Goal: Task Accomplishment & Management: Complete application form

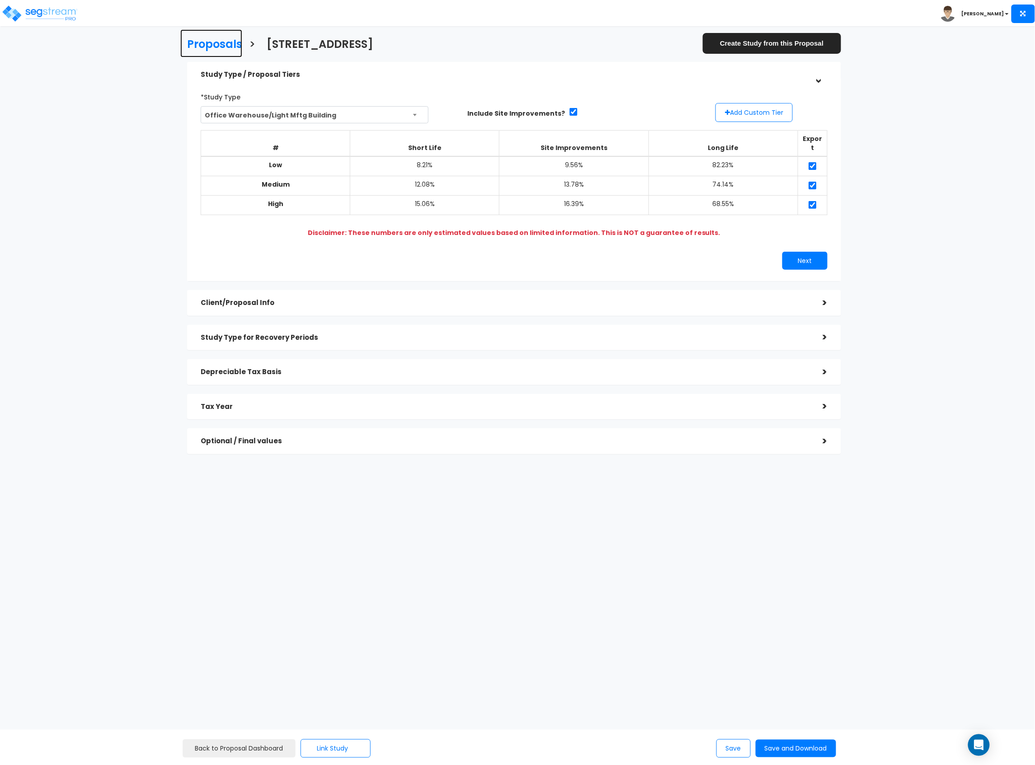
click at [207, 49] on h3 "Proposals" at bounding box center [214, 45] width 55 height 14
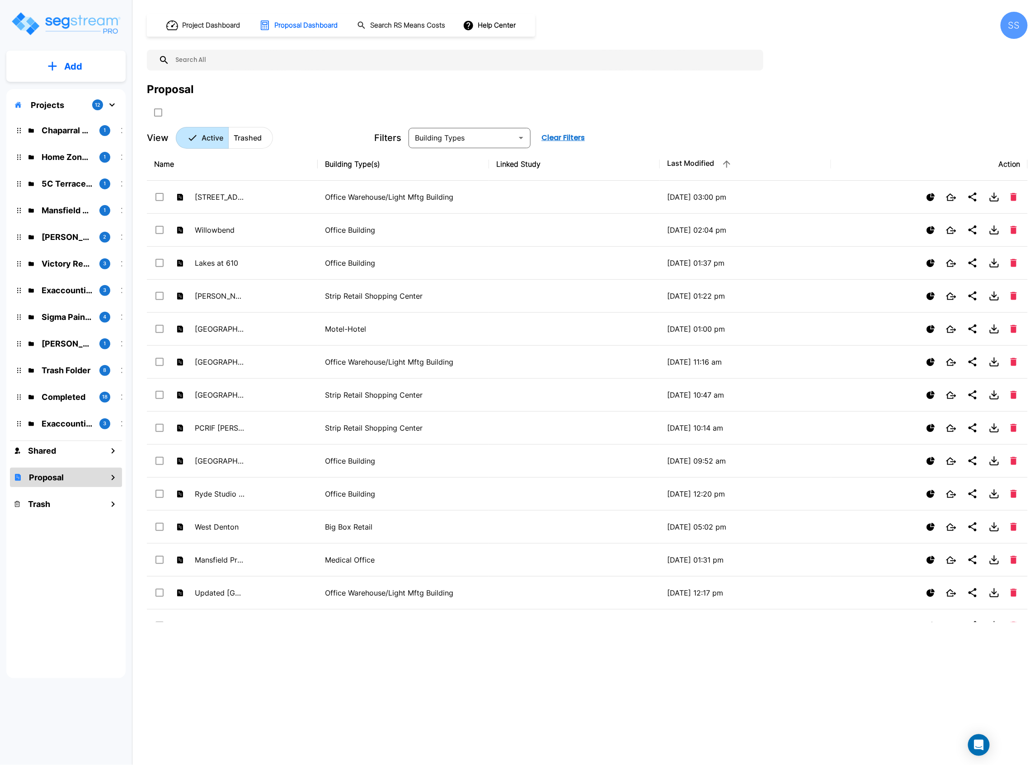
click at [224, 104] on div "Proposal" at bounding box center [587, 100] width 881 height 38
click at [75, 25] on img "mailbox folders" at bounding box center [65, 24] width 111 height 26
click at [67, 141] on p "Add Proposal" at bounding box center [71, 142] width 47 height 11
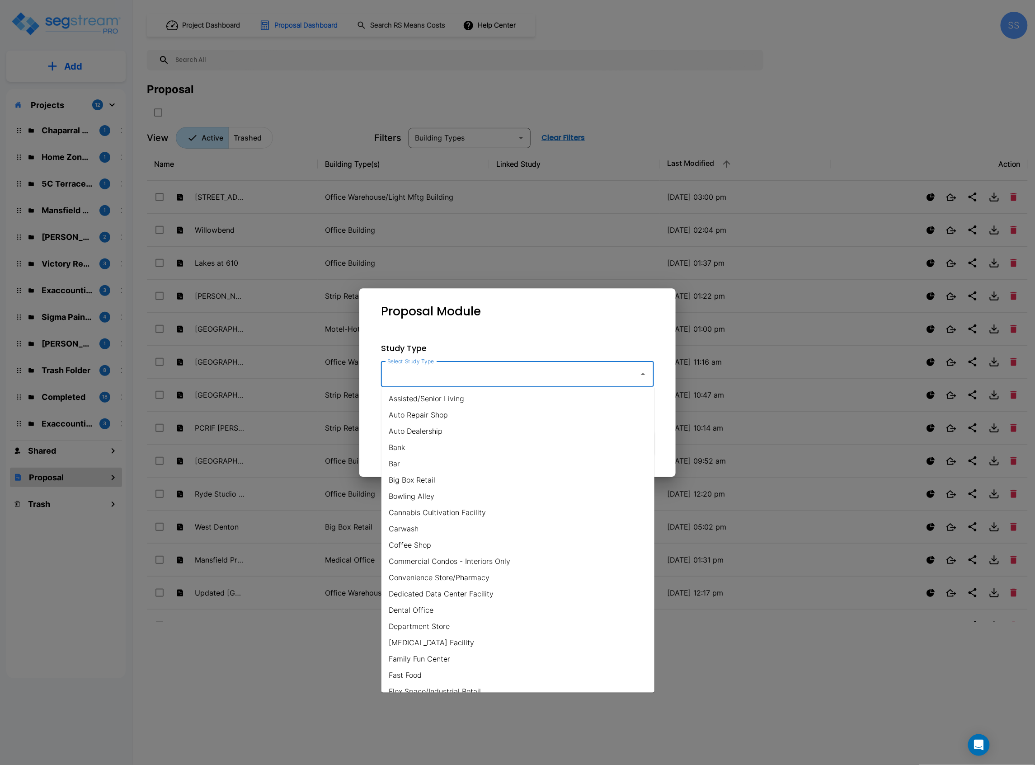
click at [474, 378] on input "Select Study Type" at bounding box center [508, 374] width 246 height 17
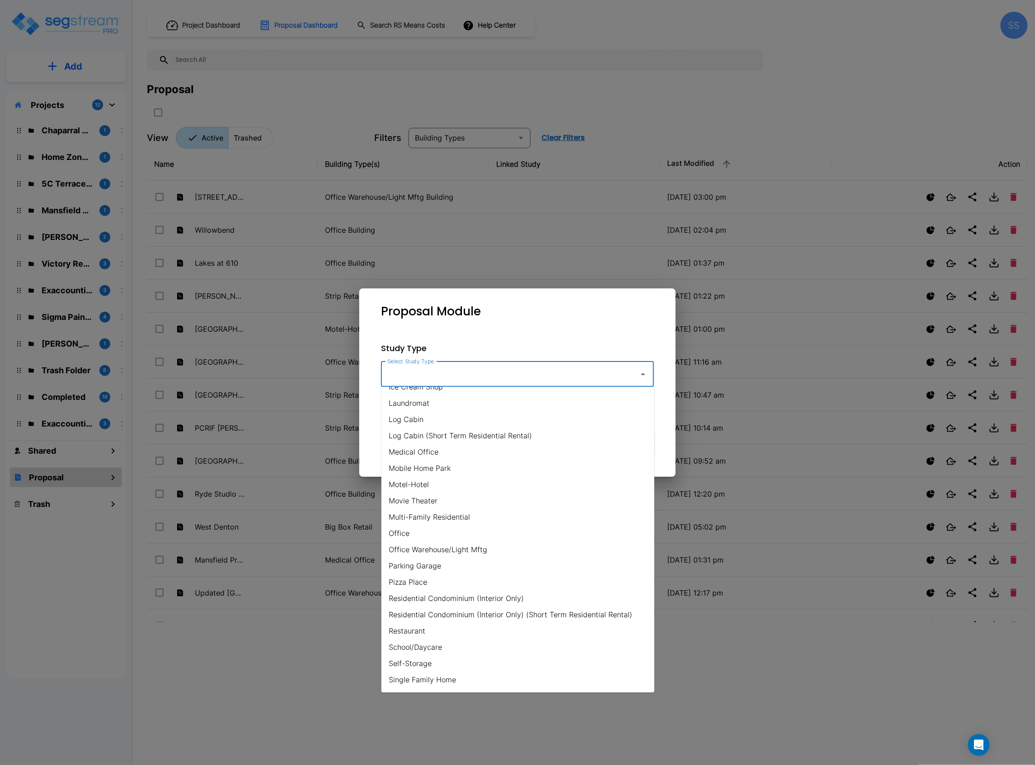
scroll to position [422, 0]
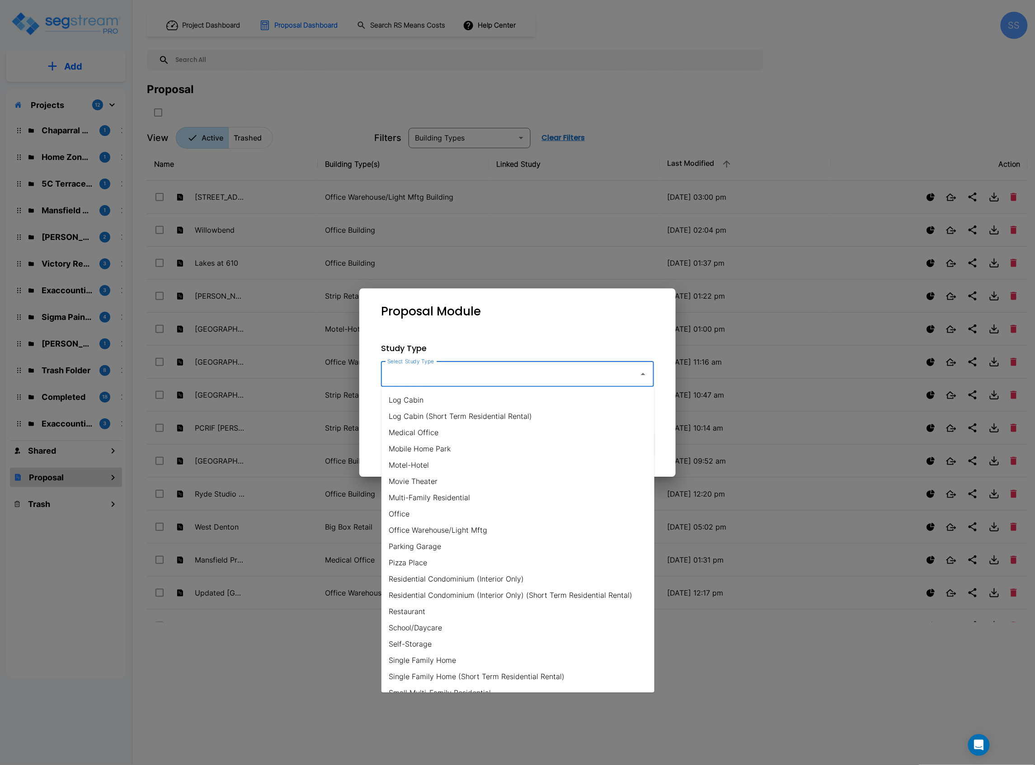
click at [445, 617] on li "Restaurant" at bounding box center [518, 612] width 273 height 16
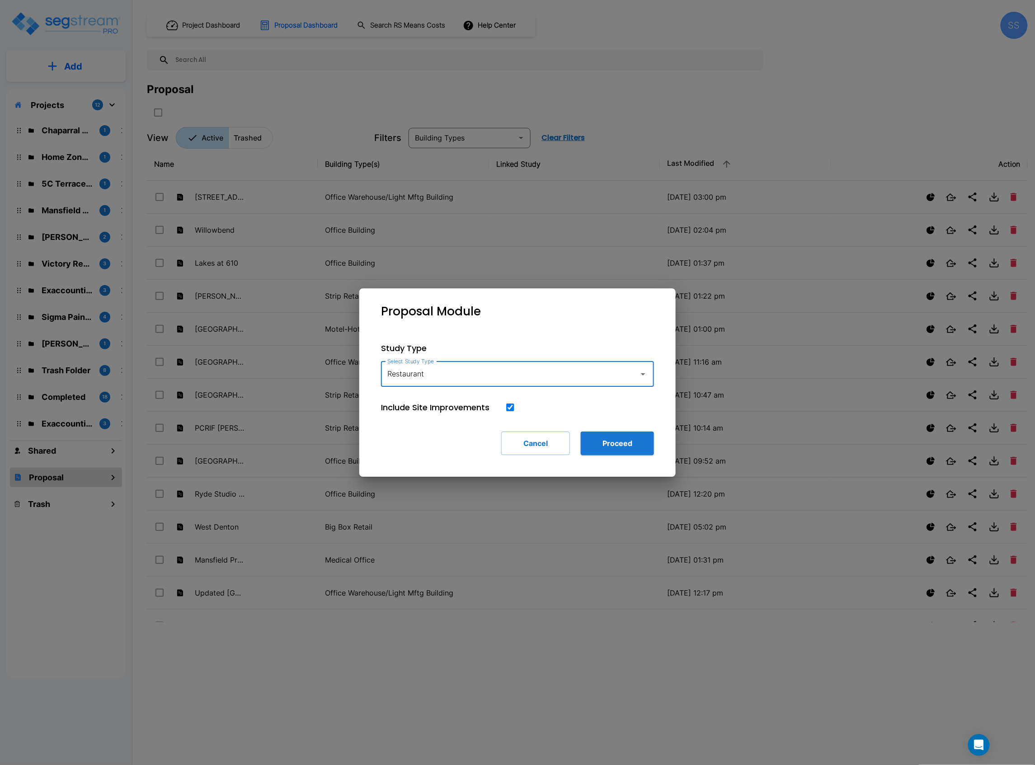
type input "Restaurant"
click at [606, 439] on button "Proceed" at bounding box center [617, 444] width 73 height 24
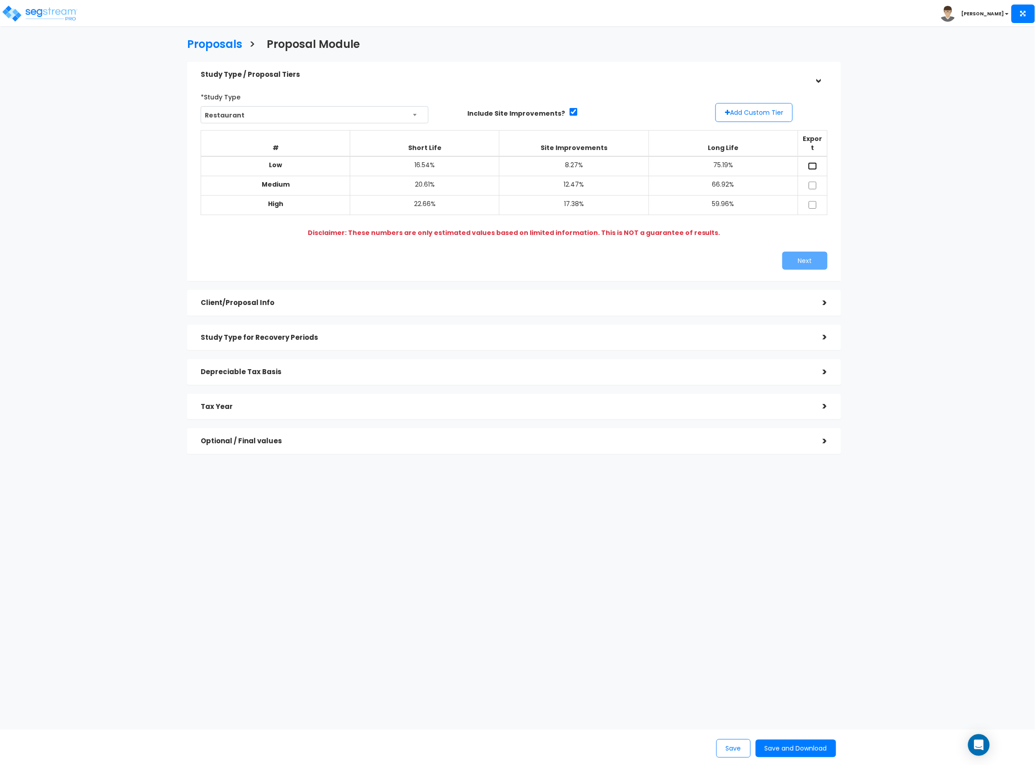
drag, startPoint x: 811, startPoint y: 156, endPoint x: 813, endPoint y: 162, distance: 6.7
click at [812, 162] on input "checkbox" at bounding box center [812, 166] width 9 height 8
checkbox input "true"
drag, startPoint x: 811, startPoint y: 176, endPoint x: 812, endPoint y: 188, distance: 12.2
click at [811, 182] on input "checkbox" at bounding box center [812, 186] width 9 height 8
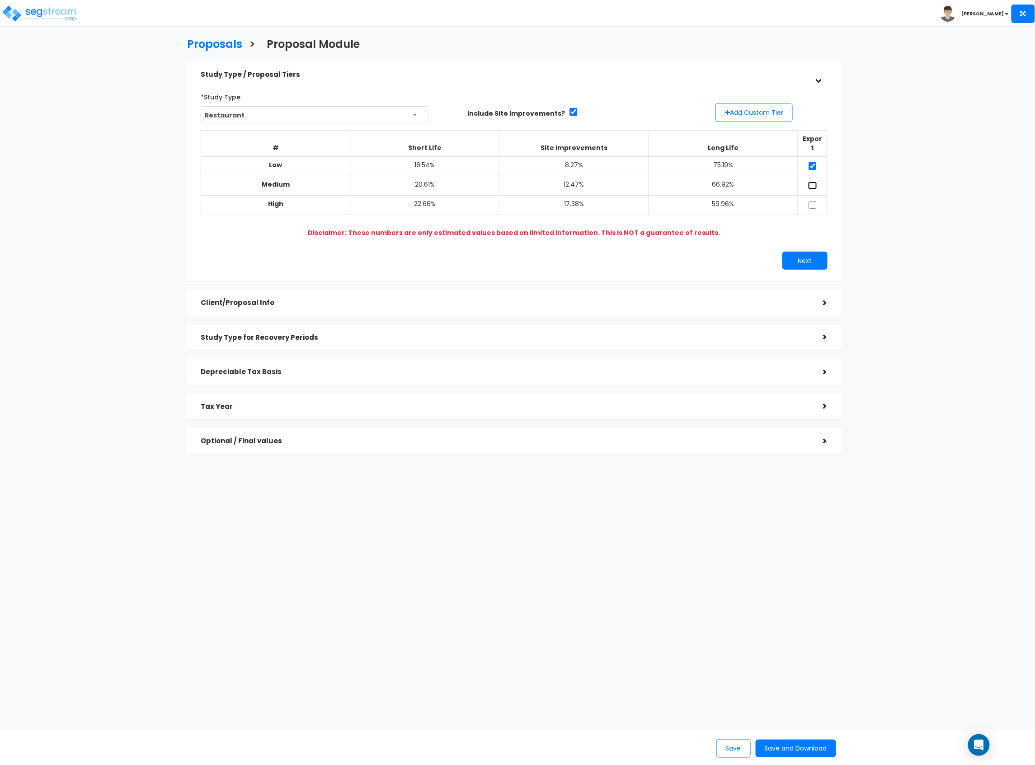
checkbox input "true"
click at [812, 201] on input "checkbox" at bounding box center [812, 205] width 9 height 8
checkbox input "true"
click at [789, 252] on button "Next" at bounding box center [805, 261] width 45 height 18
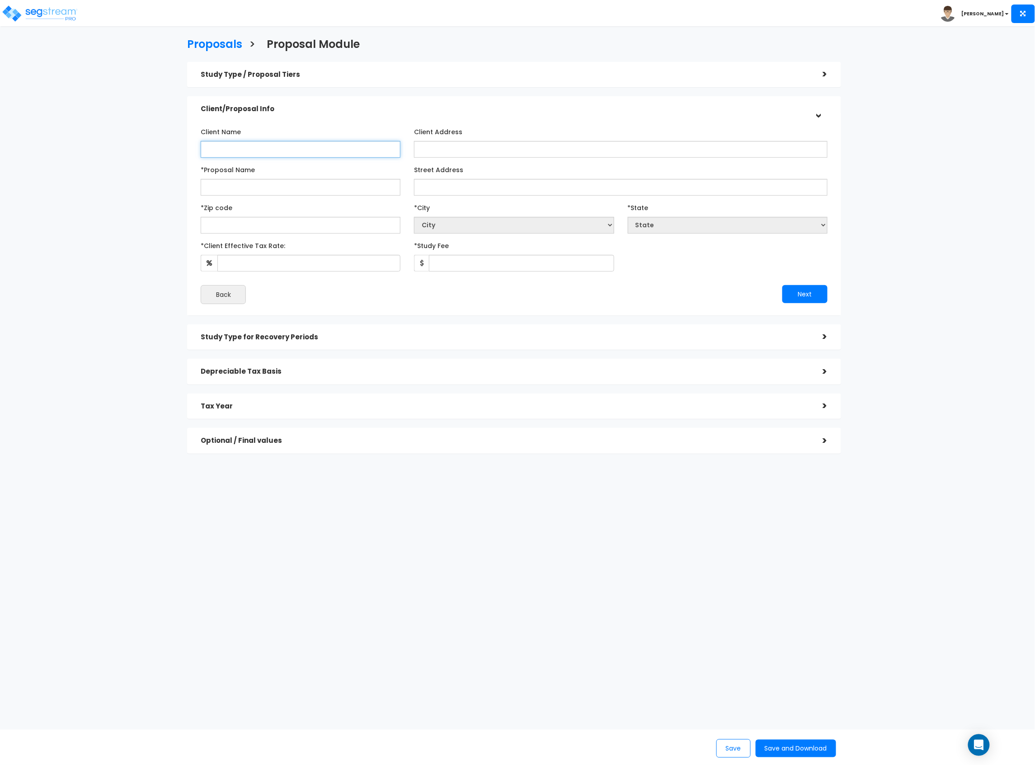
click at [277, 149] on input "Client Name" at bounding box center [301, 149] width 200 height 17
type input "[PERSON_NAME] Legacy, LLC"
drag, startPoint x: 255, startPoint y: 185, endPoint x: 157, endPoint y: 179, distance: 97.8
click at [160, 179] on div "Proposals > Proposal Module Study Type / Proposal Tiers > *Study Type Restauran…" at bounding box center [514, 249] width 851 height 622
type input "1821 S. Main St."
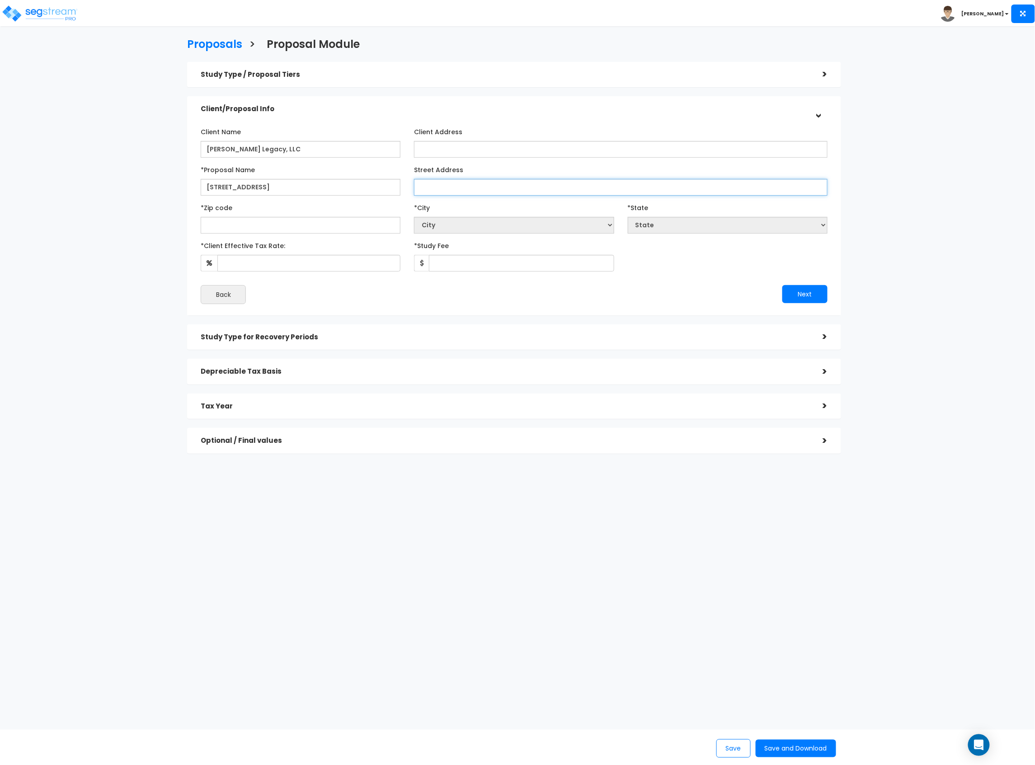
click at [487, 189] on input "Street Address" at bounding box center [620, 187] width 413 height 17
paste input "1821 S. Main St."
type input "1821 S. Main St."
click at [348, 225] on input "text" at bounding box center [301, 225] width 200 height 17
type input "76248"
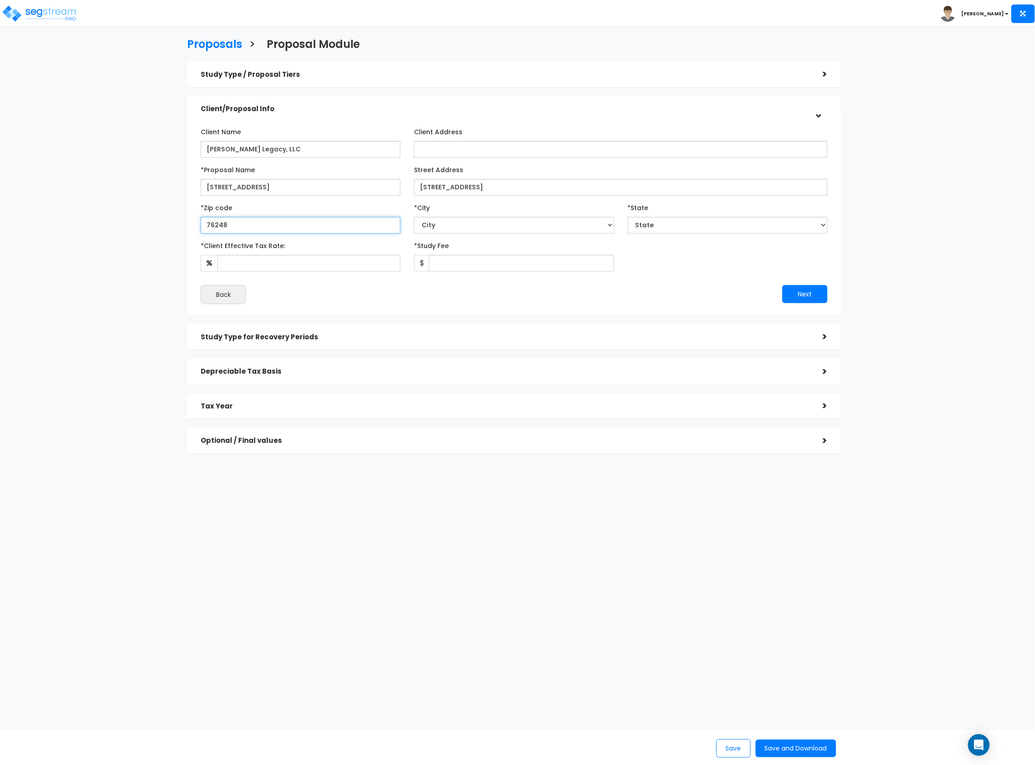
select select "[GEOGRAPHIC_DATA]"
type input "76248"
click at [480, 192] on input "1821 S. Main St." at bounding box center [620, 187] width 413 height 17
type input "[STREET_ADDRESS]"
click at [284, 183] on input "1821 S. Main St." at bounding box center [301, 187] width 200 height 17
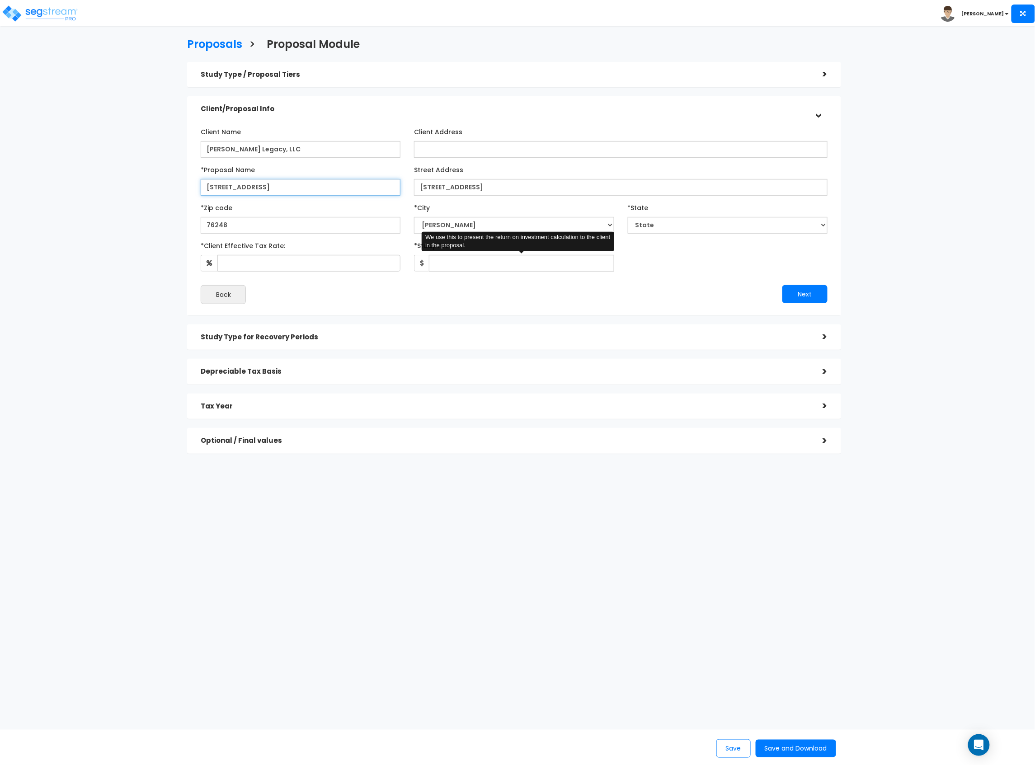
type input "[STREET_ADDRESS]"
click at [463, 269] on input "*Study Fee" at bounding box center [521, 263] width 185 height 17
type input "1"
click at [792, 293] on button "Next" at bounding box center [805, 294] width 45 height 18
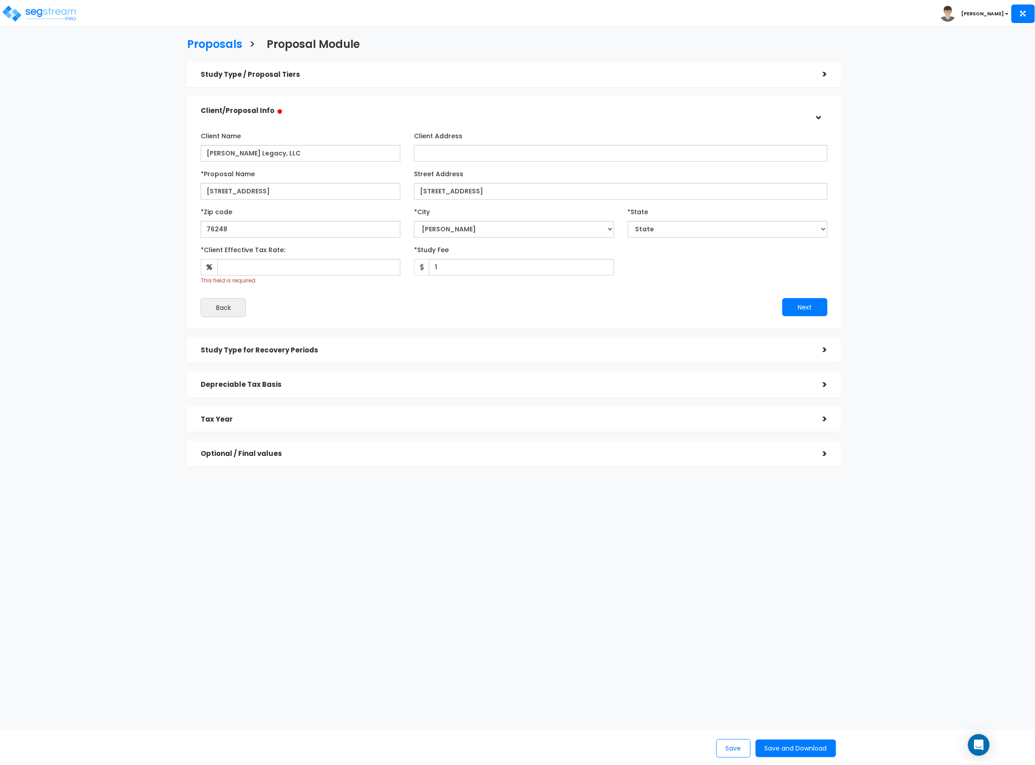
click at [313, 255] on div "*Client Effective Tax Rate: Obtain this by Estimating the combined federal and …" at bounding box center [301, 263] width 200 height 43
click at [308, 264] on input "*Client Effective Tax Rate:" at bounding box center [308, 267] width 183 height 17
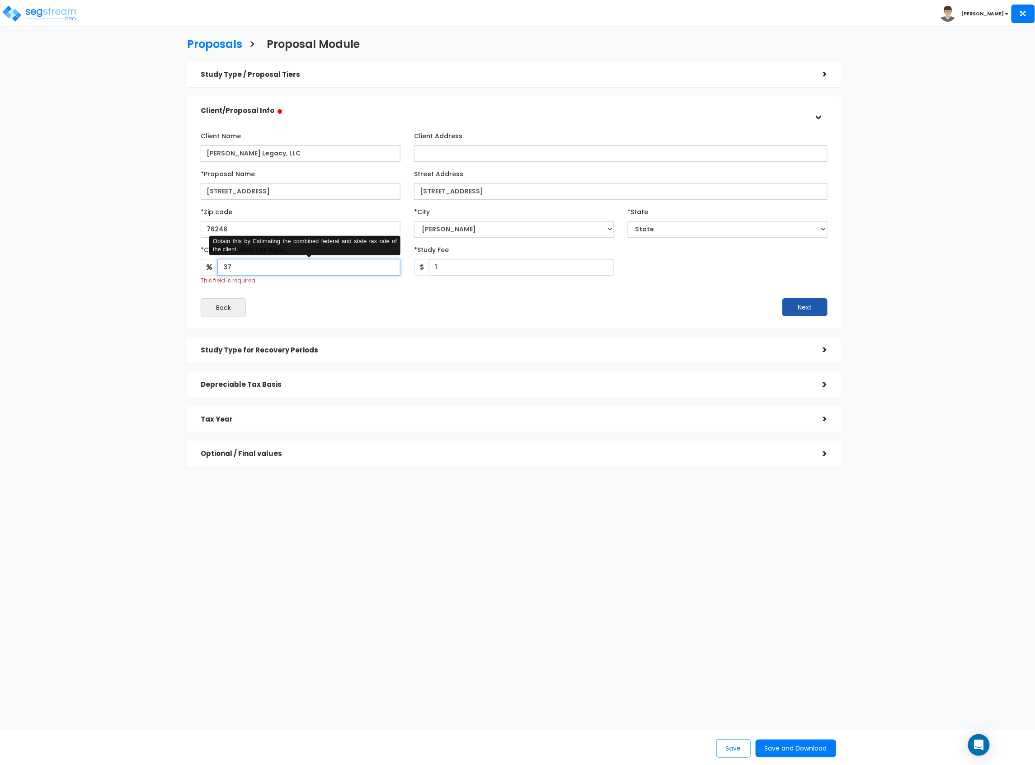
type input "37"
click at [796, 301] on button "Next" at bounding box center [805, 307] width 45 height 18
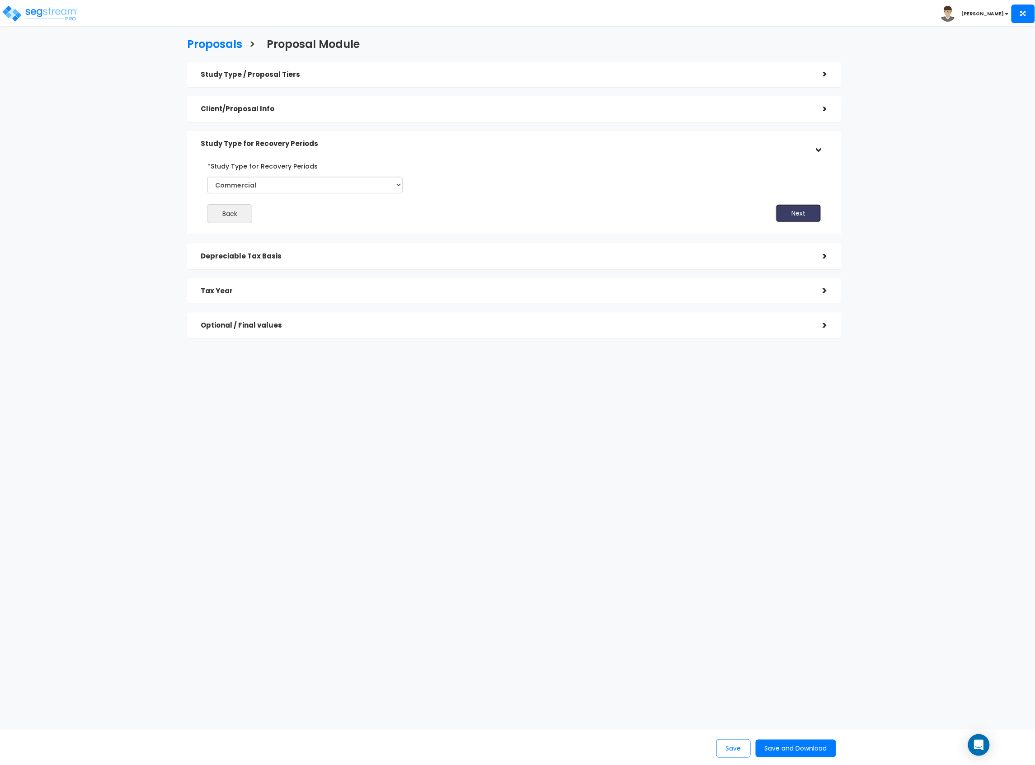
click at [800, 212] on button "Next" at bounding box center [798, 213] width 45 height 18
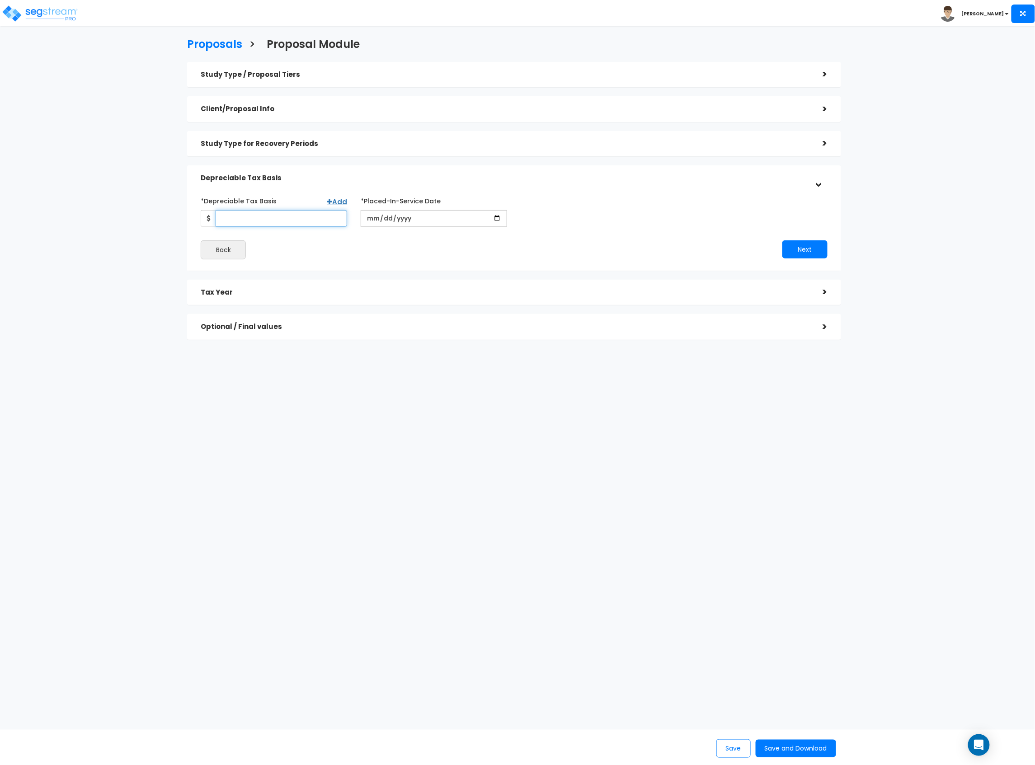
click at [275, 220] on input "*Depreciable Tax Basis" at bounding box center [282, 218] width 132 height 17
type input "699,037"
click at [369, 216] on input "date" at bounding box center [434, 218] width 146 height 17
type input "[DATE]"
click at [529, 219] on input "*Purchase/Contract Date" at bounding box center [594, 218] width 146 height 17
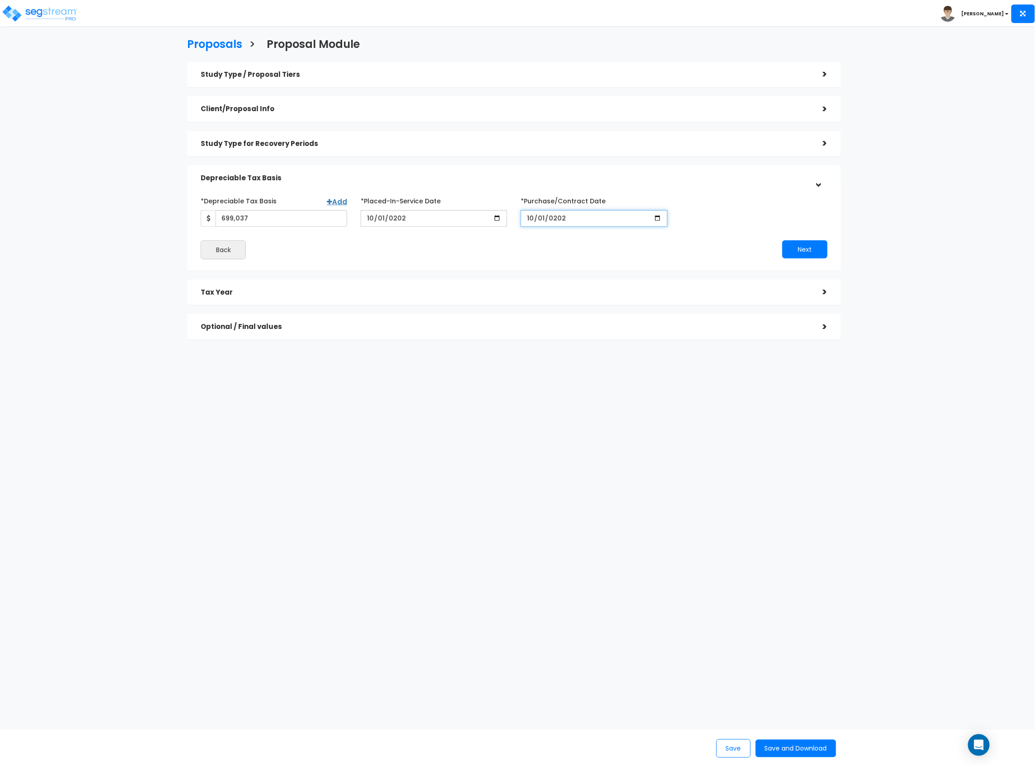
type input "[DATE]"
click at [798, 243] on button "Next" at bounding box center [805, 250] width 45 height 18
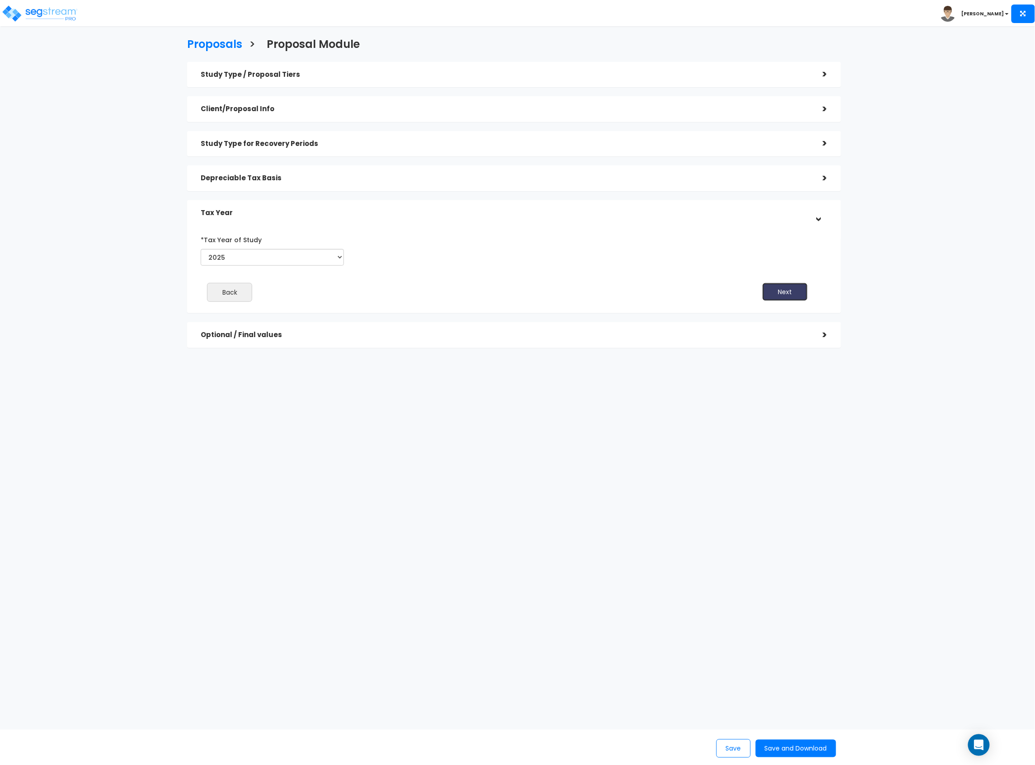
click at [797, 295] on button "Next" at bounding box center [785, 292] width 45 height 18
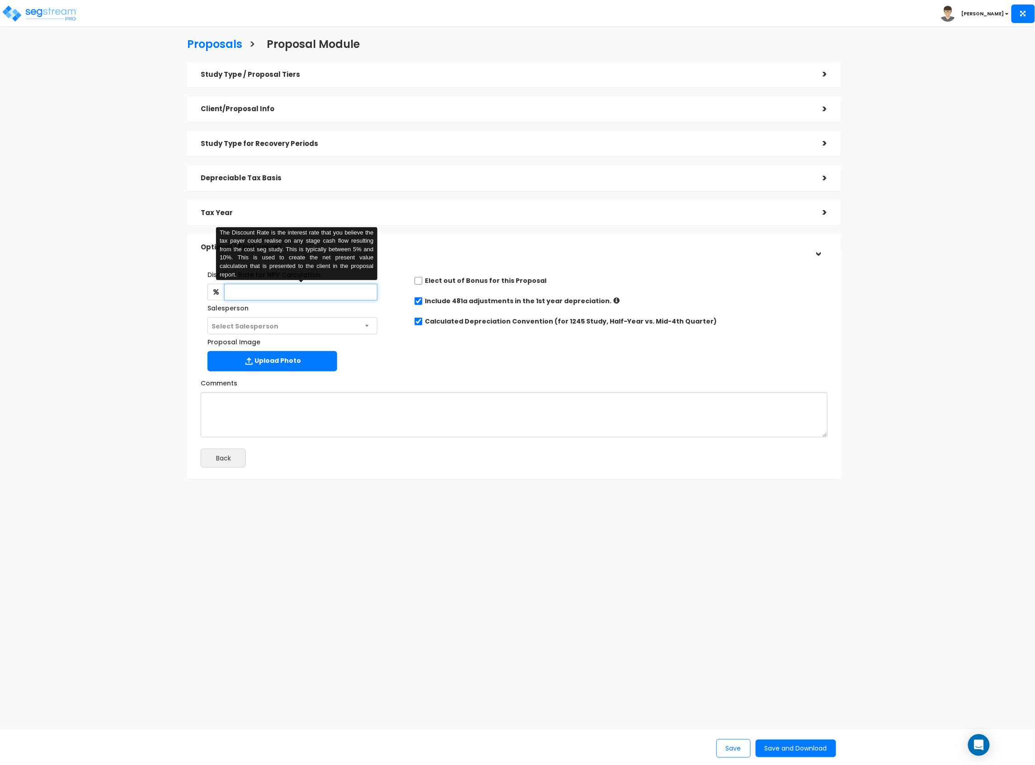
drag, startPoint x: 267, startPoint y: 289, endPoint x: 275, endPoint y: 296, distance: 10.7
click at [274, 295] on input "text" at bounding box center [300, 292] width 153 height 17
type input "8"
click at [301, 324] on span "Select Salesperson" at bounding box center [292, 326] width 169 height 17
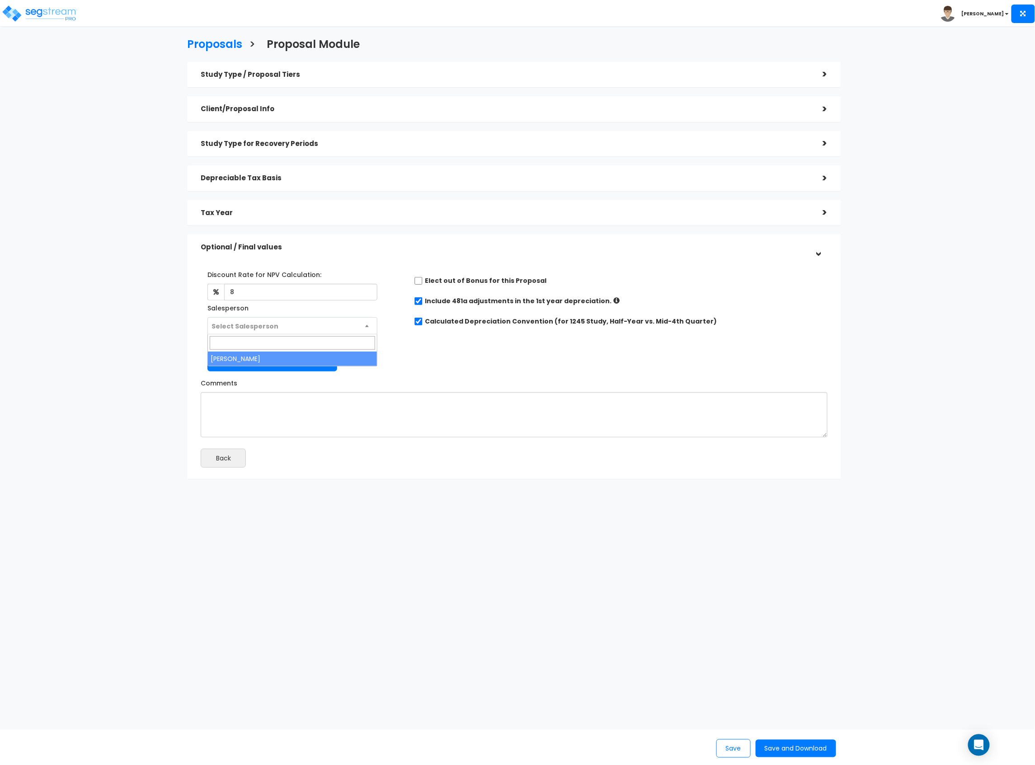
select select "149"
click at [462, 362] on div "Discount Rate for NPV Calculation: 8 Salesperson Select Salesperson × Proposal …" at bounding box center [514, 319] width 641 height 113
click at [787, 748] on button "Save and Download" at bounding box center [796, 749] width 80 height 18
